Goal: Information Seeking & Learning: Learn about a topic

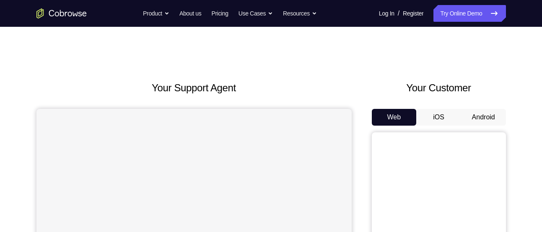
click at [462, 121] on button "Android" at bounding box center [483, 117] width 45 height 17
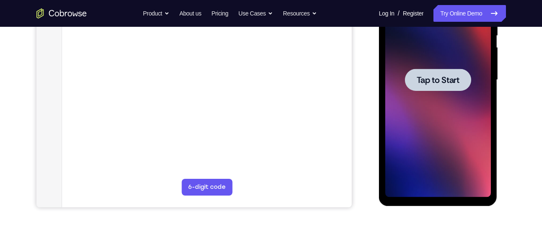
click at [417, 90] on div at bounding box center [438, 80] width 66 height 22
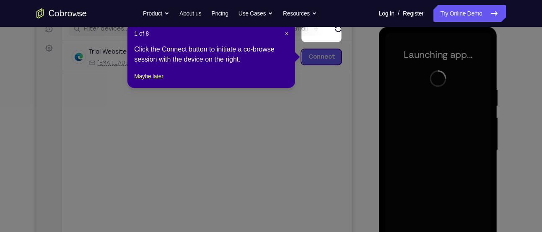
scroll to position [106, 0]
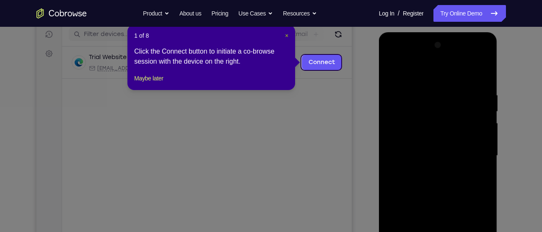
drag, startPoint x: 287, startPoint y: 31, endPoint x: 261, endPoint y: 39, distance: 26.7
click at [287, 31] on button "×" at bounding box center [286, 35] width 3 height 8
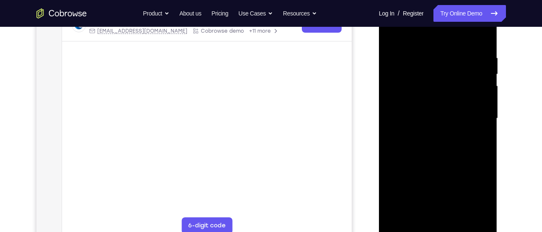
scroll to position [144, 0]
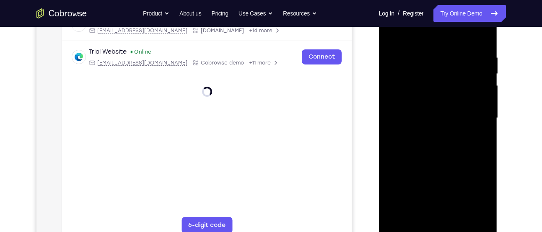
click at [439, 227] on div at bounding box center [438, 118] width 106 height 235
click at [471, 194] on div at bounding box center [438, 118] width 106 height 235
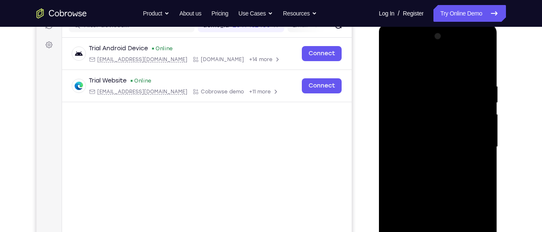
scroll to position [114, 0]
click at [399, 50] on div at bounding box center [438, 148] width 106 height 235
click at [472, 156] on div at bounding box center [438, 148] width 106 height 235
click at [472, 149] on div at bounding box center [438, 148] width 106 height 235
click at [426, 161] on div at bounding box center [438, 148] width 106 height 235
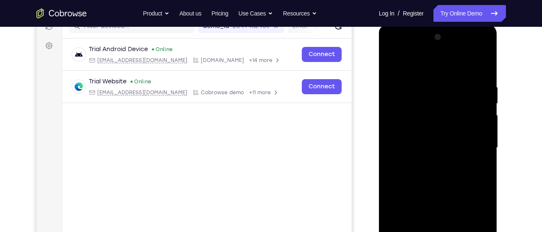
click at [417, 131] on div at bounding box center [438, 148] width 106 height 235
click at [415, 142] on div at bounding box center [438, 148] width 106 height 235
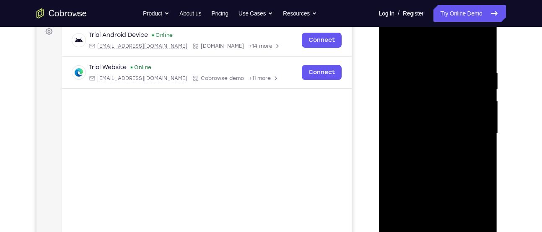
scroll to position [132, 0]
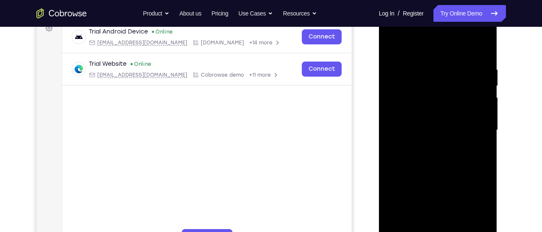
click at [487, 225] on div at bounding box center [438, 130] width 106 height 235
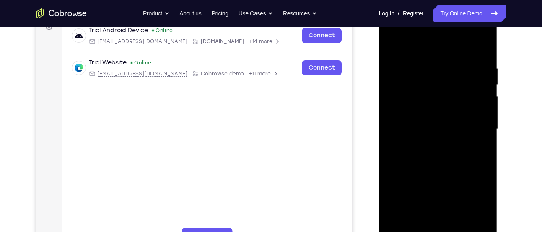
scroll to position [134, 0]
click at [441, 109] on div at bounding box center [438, 128] width 106 height 235
drag, startPoint x: 402, startPoint y: 52, endPoint x: 402, endPoint y: 39, distance: 13.0
click at [402, 40] on div at bounding box center [438, 128] width 106 height 235
drag, startPoint x: 442, startPoint y: 120, endPoint x: 447, endPoint y: 94, distance: 26.1
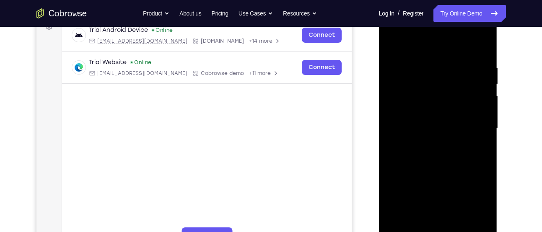
click at [447, 94] on div at bounding box center [438, 128] width 106 height 235
drag, startPoint x: 429, startPoint y: 120, endPoint x: 430, endPoint y: 89, distance: 31.5
click at [430, 89] on div at bounding box center [438, 128] width 106 height 235
click at [393, 182] on div at bounding box center [438, 128] width 106 height 235
click at [392, 185] on div at bounding box center [438, 128] width 106 height 235
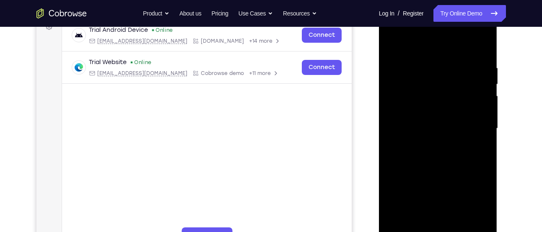
drag, startPoint x: 426, startPoint y: 142, endPoint x: 429, endPoint y: 186, distance: 44.5
click at [429, 186] on div at bounding box center [438, 128] width 106 height 235
click at [427, 75] on div at bounding box center [438, 128] width 106 height 235
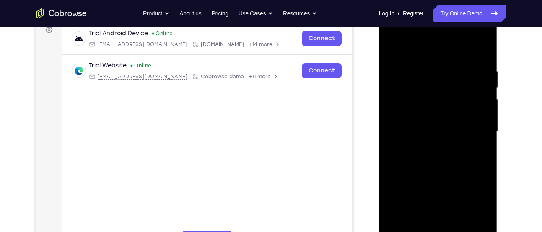
scroll to position [130, 0]
click at [481, 116] on div at bounding box center [438, 132] width 106 height 235
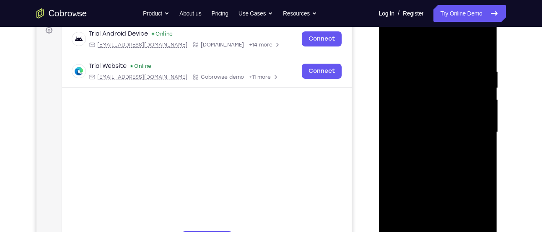
click at [481, 116] on div at bounding box center [438, 132] width 106 height 235
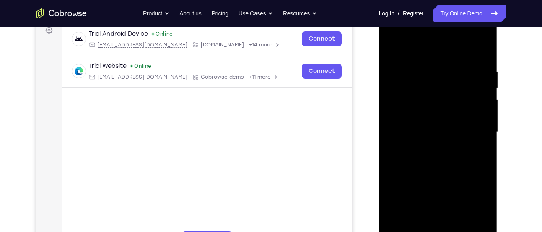
drag, startPoint x: 476, startPoint y: 118, endPoint x: 411, endPoint y: 126, distance: 65.9
click at [411, 126] on div at bounding box center [438, 132] width 106 height 235
click at [469, 114] on div at bounding box center [438, 132] width 106 height 235
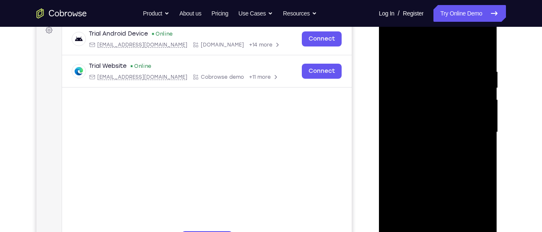
click at [479, 50] on div at bounding box center [438, 132] width 106 height 235
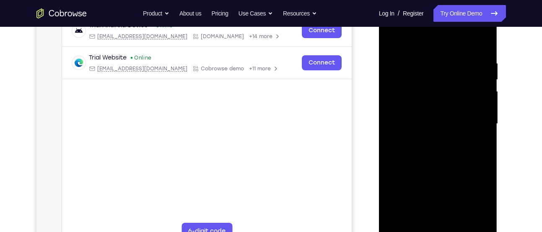
scroll to position [142, 0]
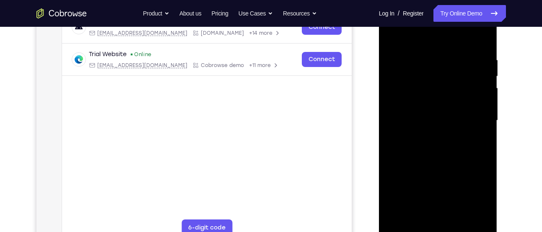
click at [416, 218] on div at bounding box center [438, 120] width 106 height 235
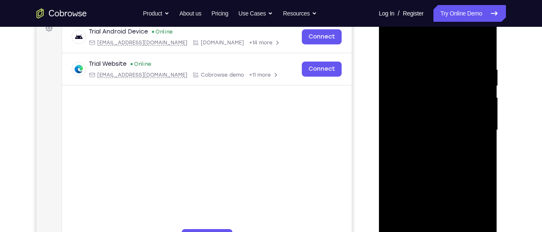
scroll to position [131, 0]
click at [405, 128] on div at bounding box center [438, 131] width 106 height 235
click at [458, 226] on div at bounding box center [438, 131] width 106 height 235
click at [419, 176] on div at bounding box center [438, 131] width 106 height 235
click at [480, 105] on div at bounding box center [438, 131] width 106 height 235
